Goal: Find specific page/section: Find specific page/section

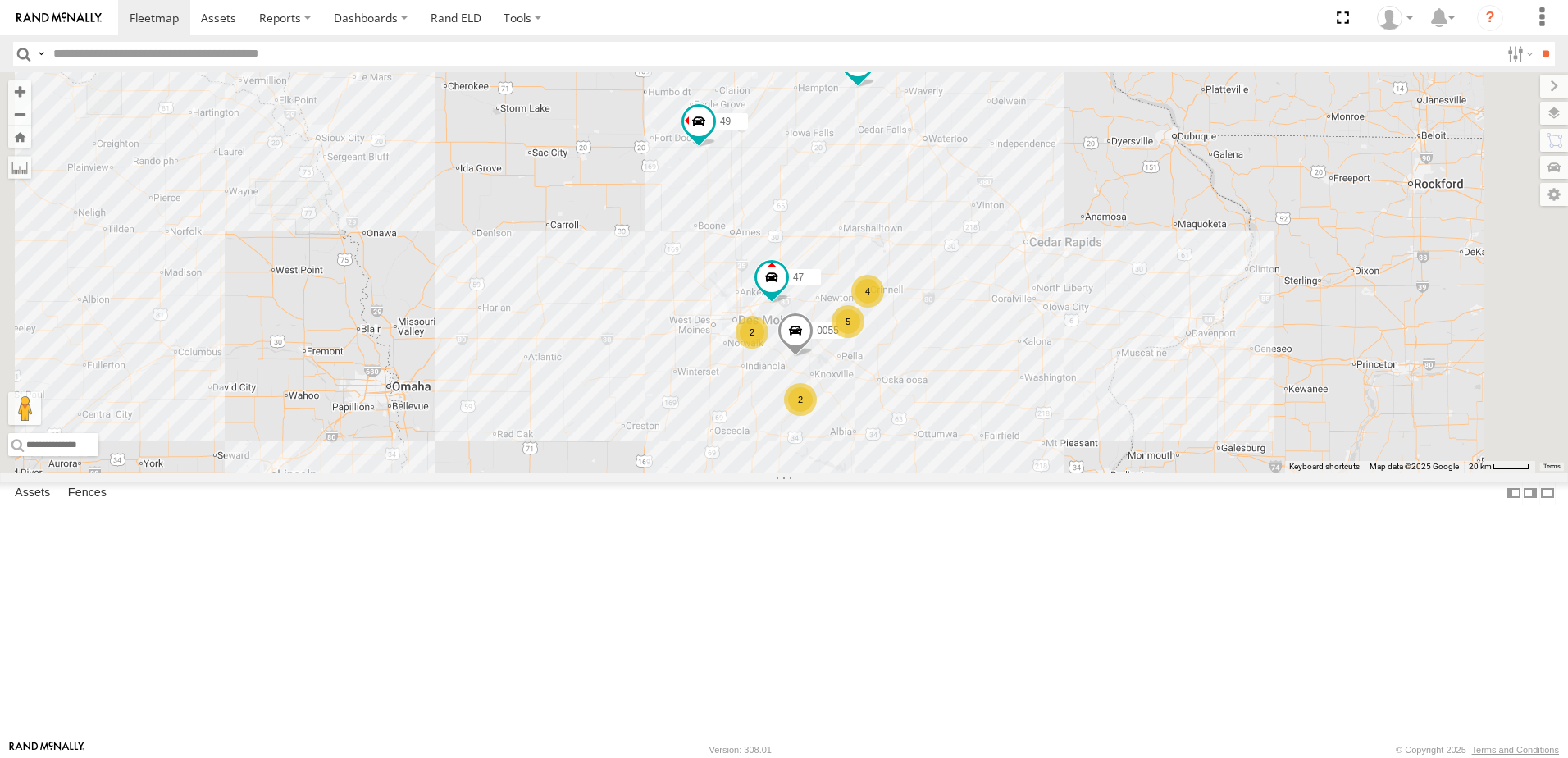
click at [0, 0] on div "48" at bounding box center [0, 0] width 0 height 0
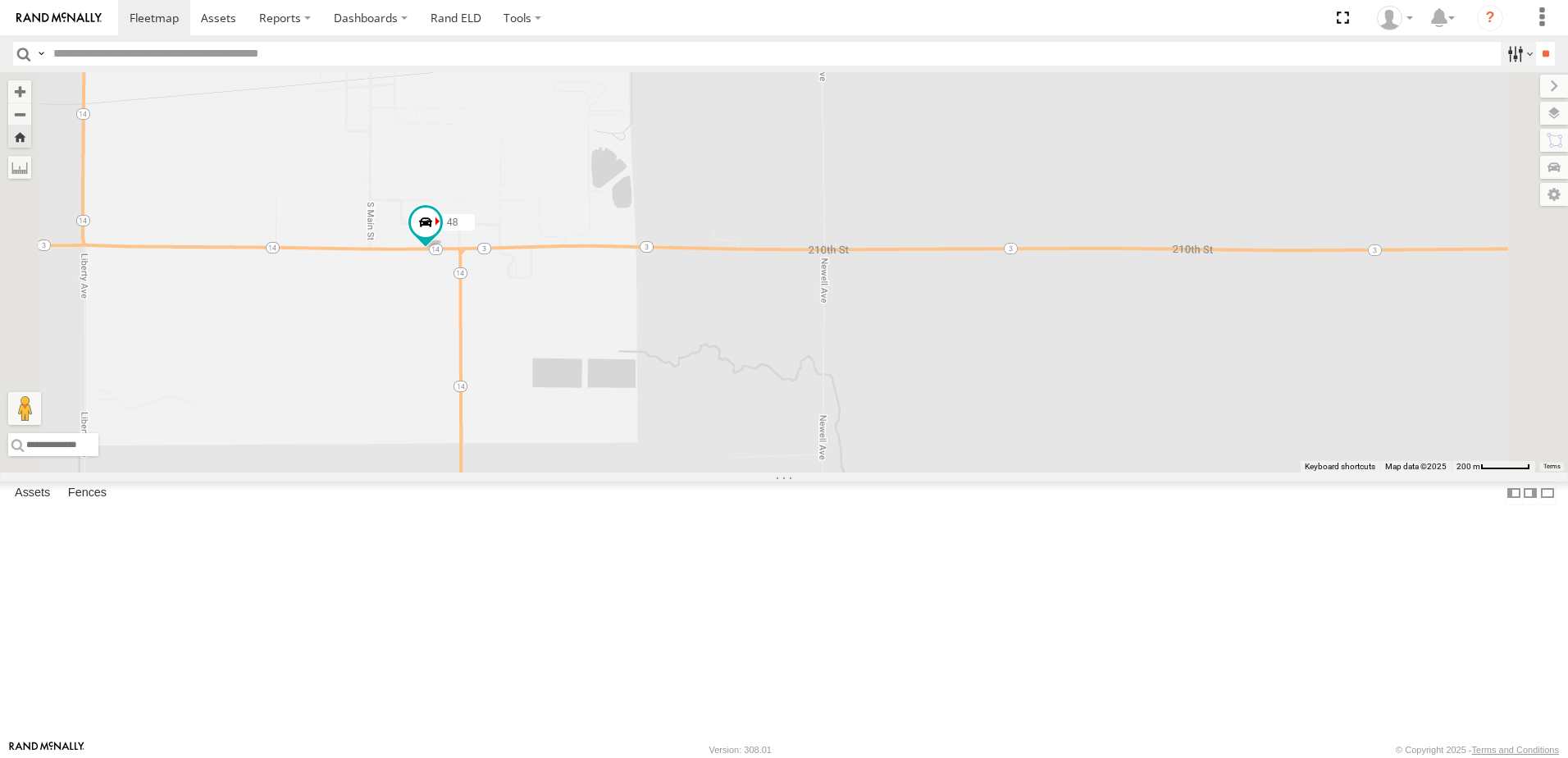
click at [1510, 49] on label at bounding box center [1519, 53] width 35 height 24
click at [0, 0] on span "Tractor" at bounding box center [0, 0] width 0 height 0
click at [1539, 48] on input "**" at bounding box center [1546, 53] width 19 height 24
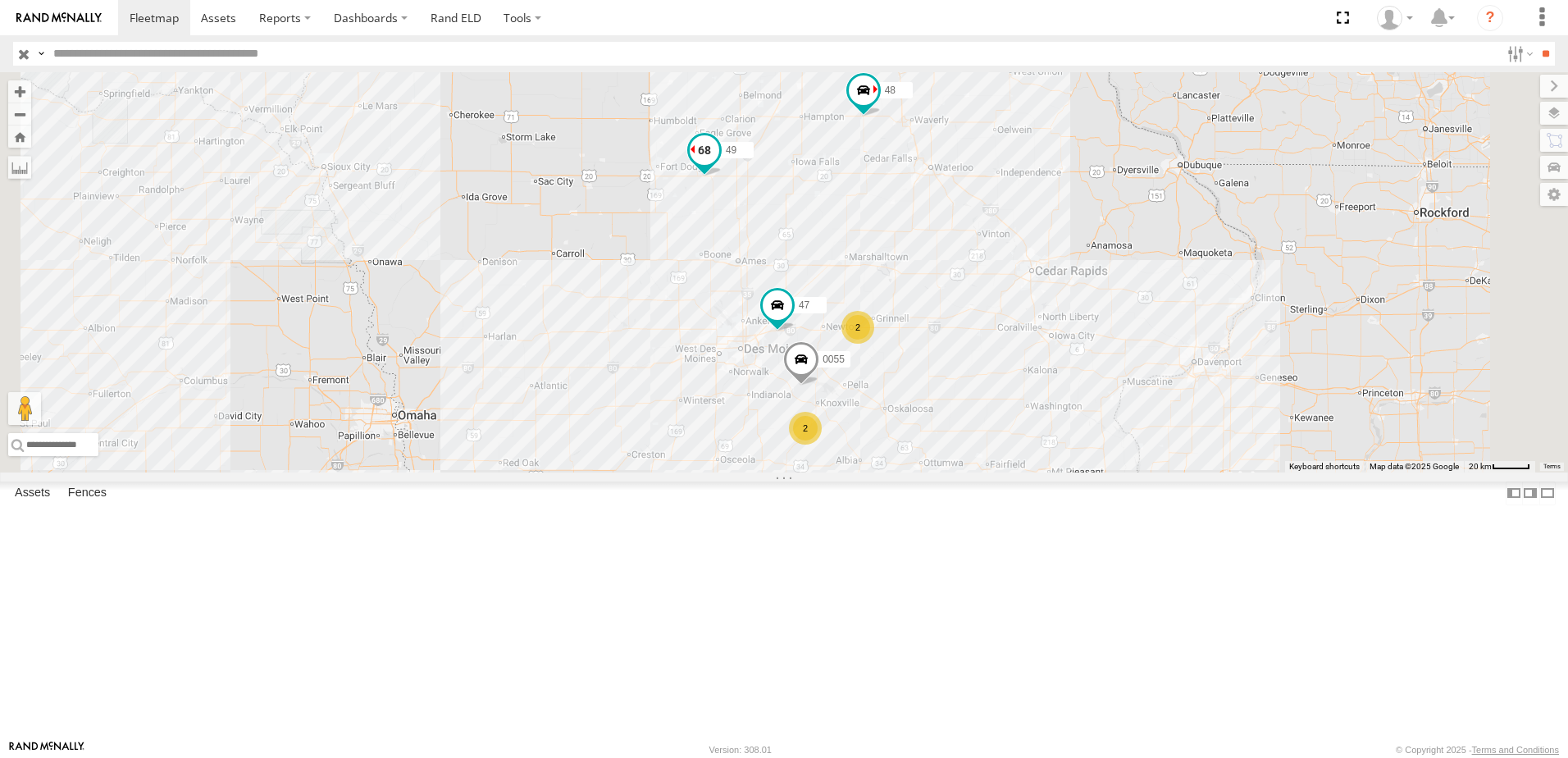
click at [719, 165] on span at bounding box center [704, 149] width 29 height 29
click at [0, 0] on div "49" at bounding box center [0, 0] width 0 height 0
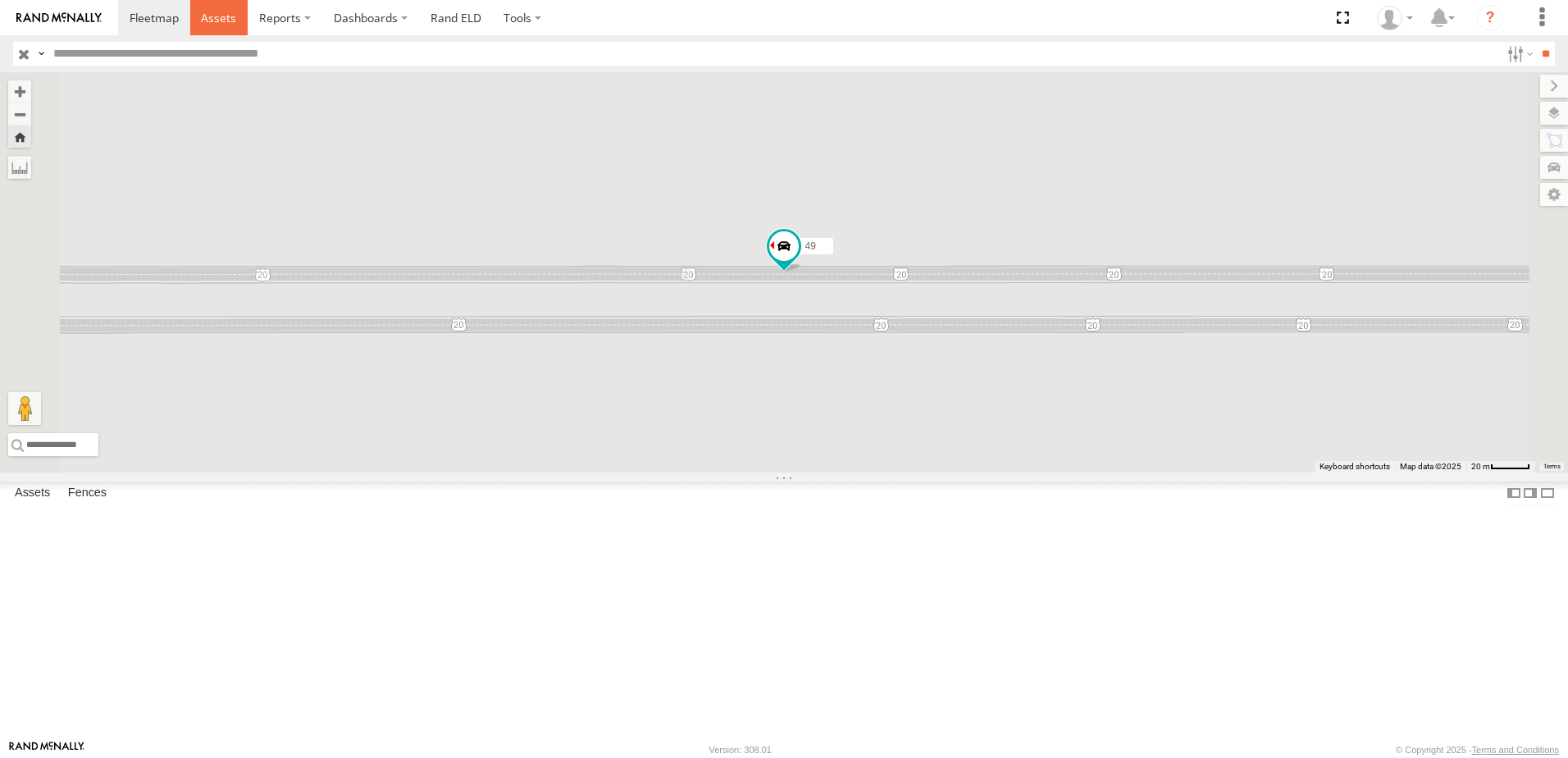
click at [211, 10] on span at bounding box center [218, 17] width 35 height 15
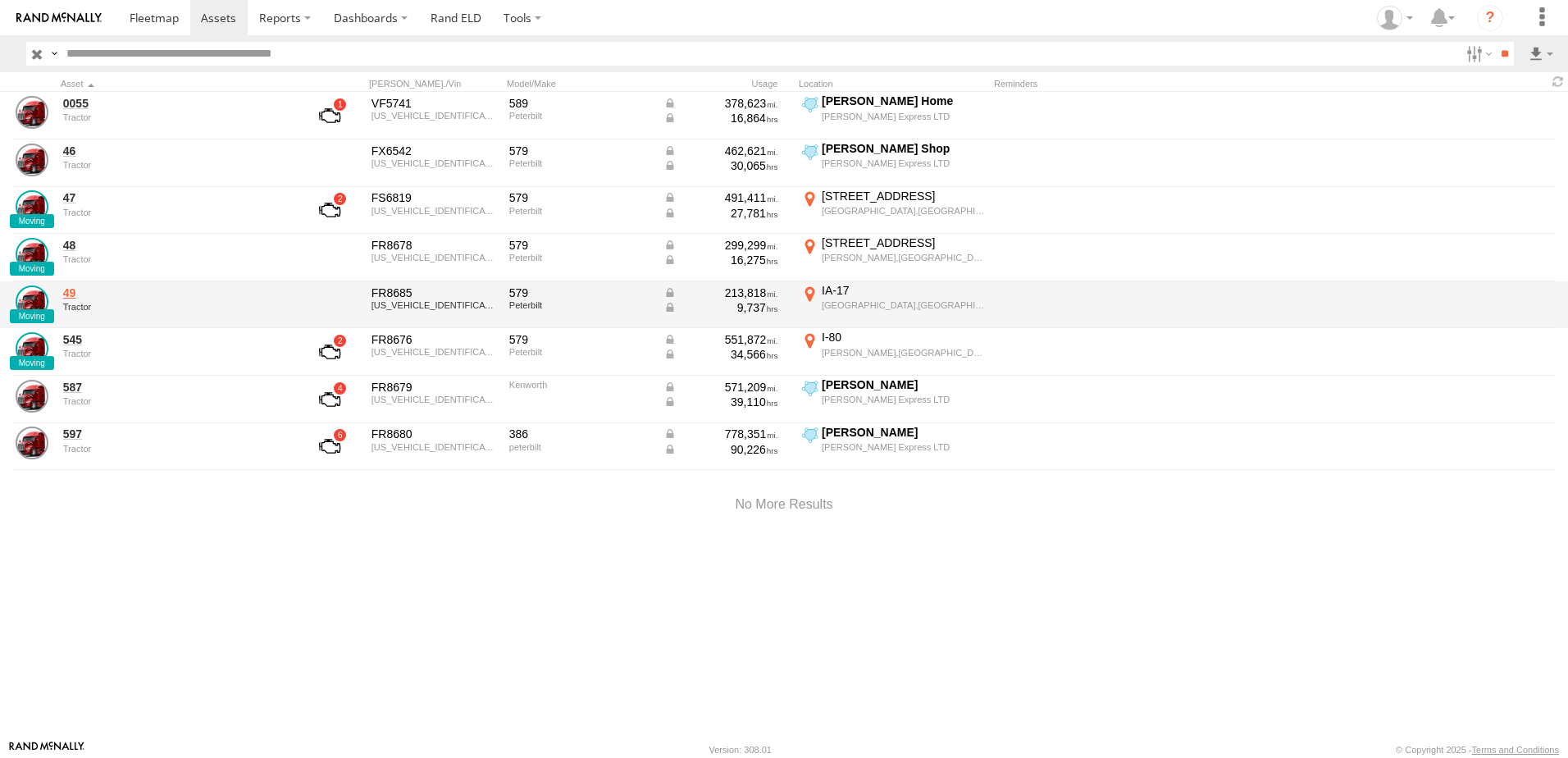
click at [69, 291] on link "49" at bounding box center [175, 293] width 225 height 15
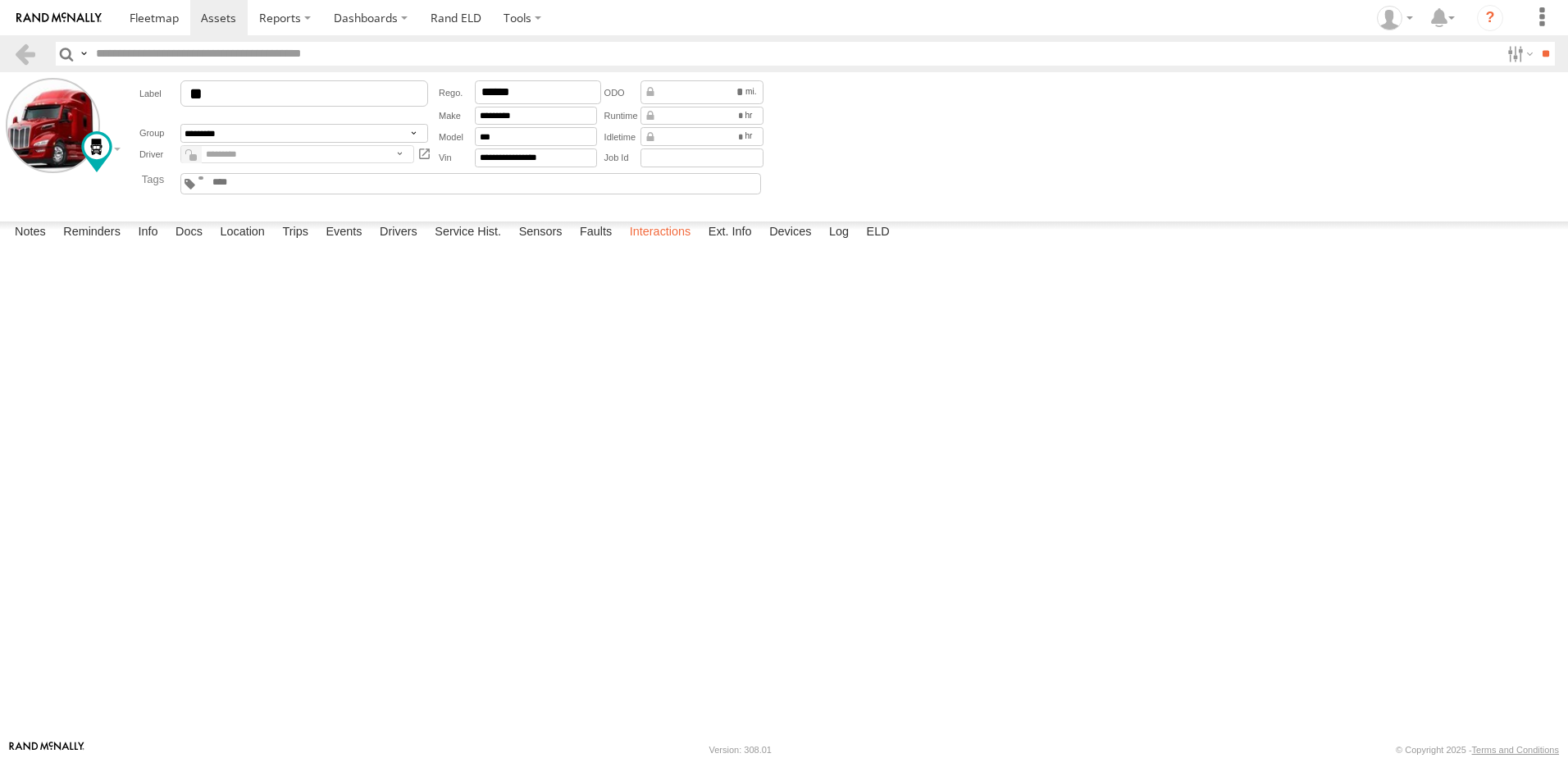
click at [671, 244] on label "Interactions" at bounding box center [660, 233] width 78 height 23
click at [29, 56] on link at bounding box center [25, 53] width 24 height 24
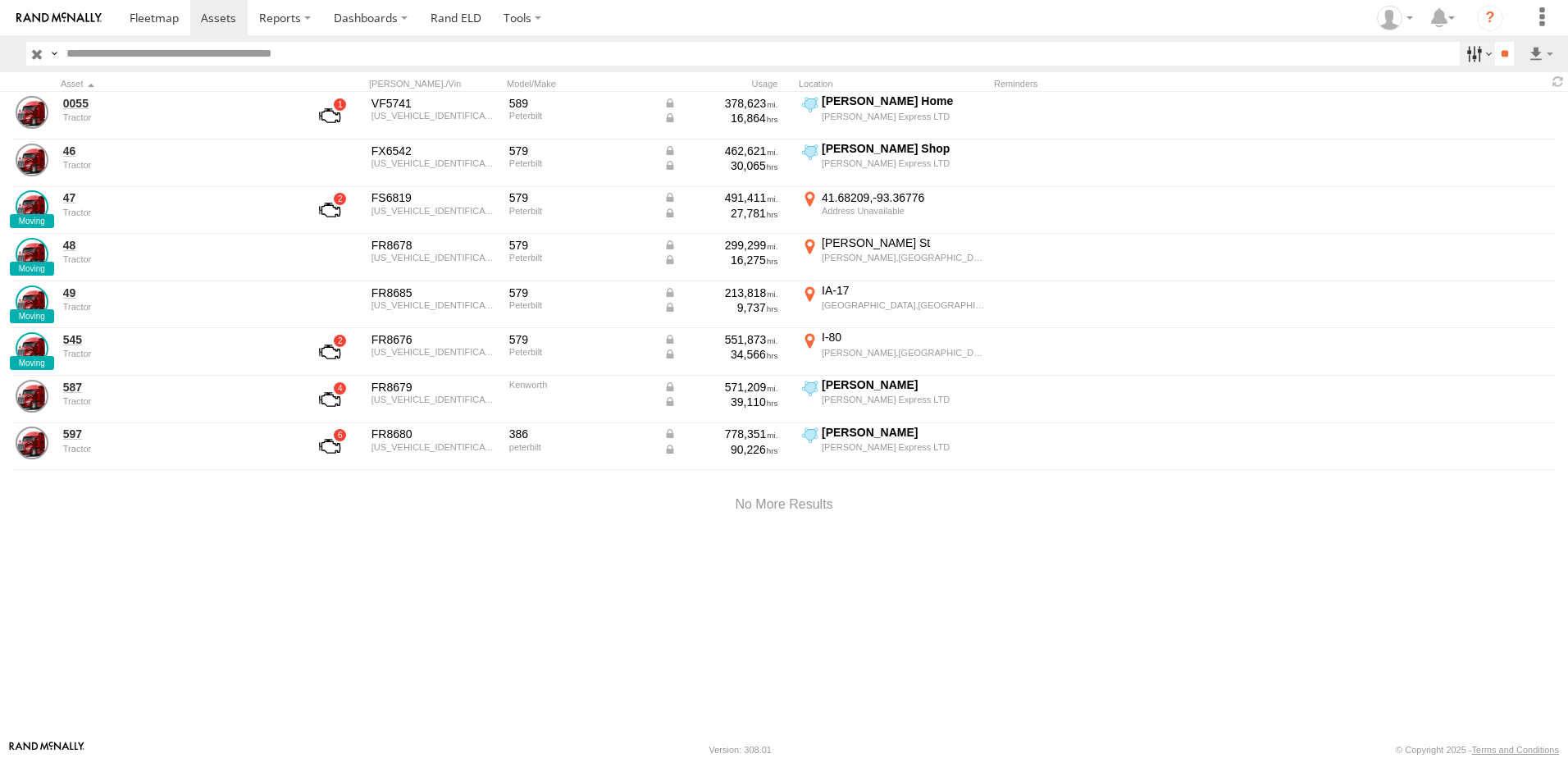
click at [1460, 53] on label at bounding box center [1478, 53] width 35 height 24
click at [0, 0] on span "trailer" at bounding box center [0, 0] width 0 height 0
click at [1499, 47] on input "**" at bounding box center [1505, 53] width 19 height 24
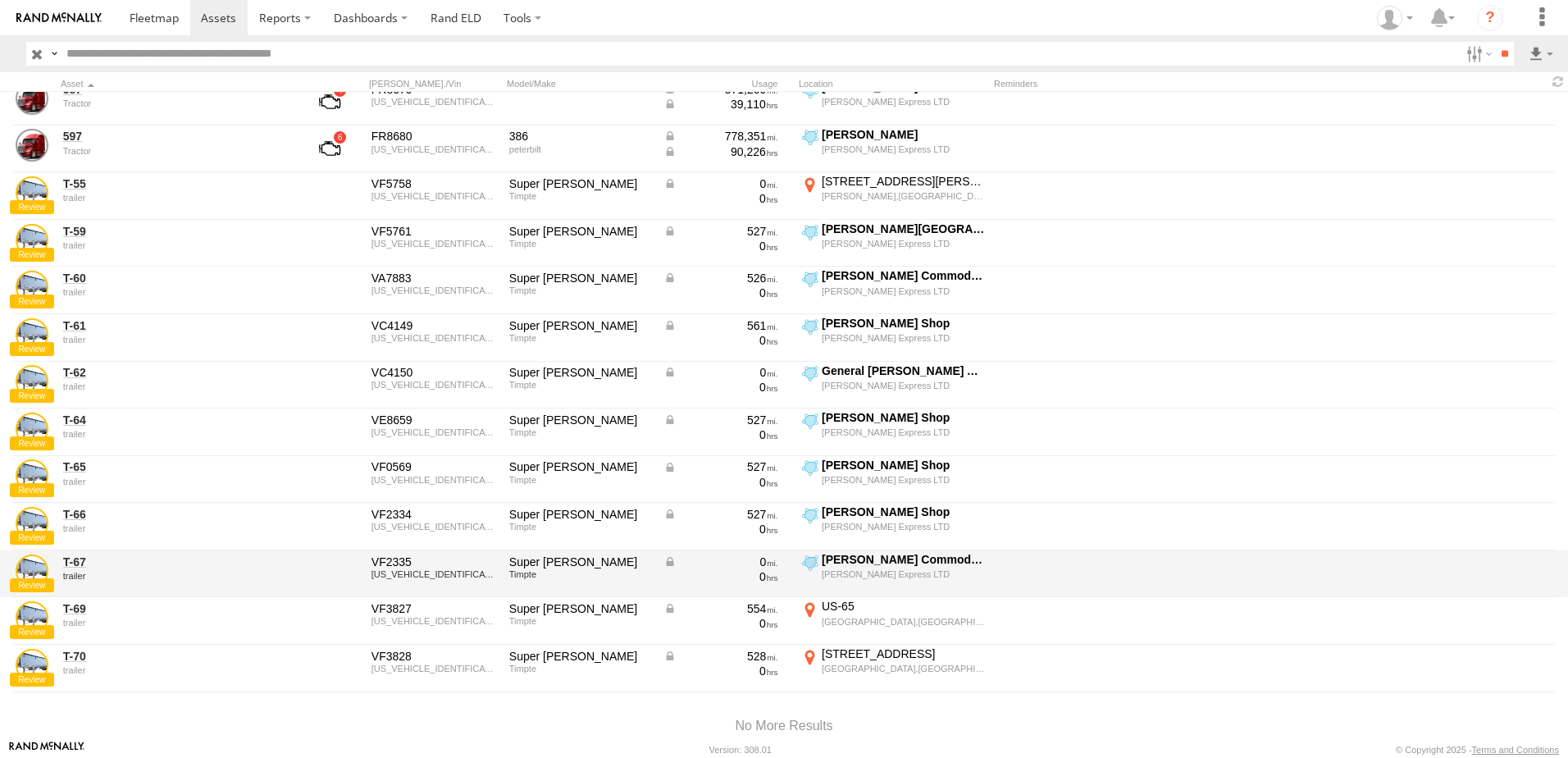
scroll to position [351, 0]
